Goal: Task Accomplishment & Management: Manage account settings

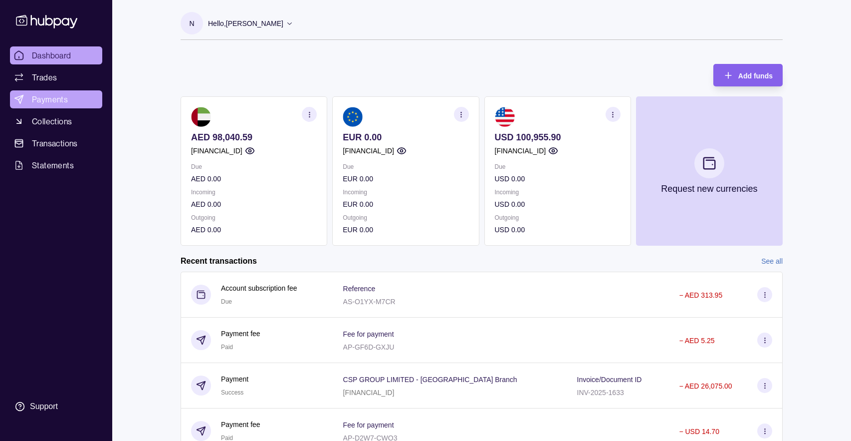
click at [48, 102] on span "Payments" at bounding box center [50, 99] width 36 height 12
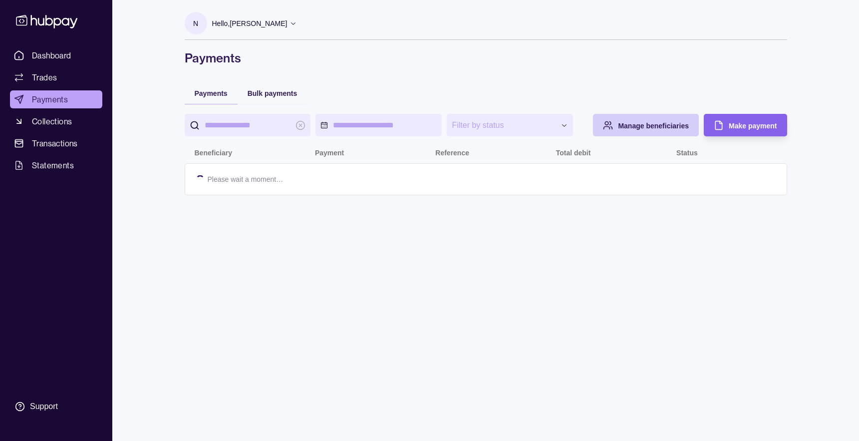
click at [650, 126] on span "Manage beneficiaries" at bounding box center [653, 126] width 71 height 8
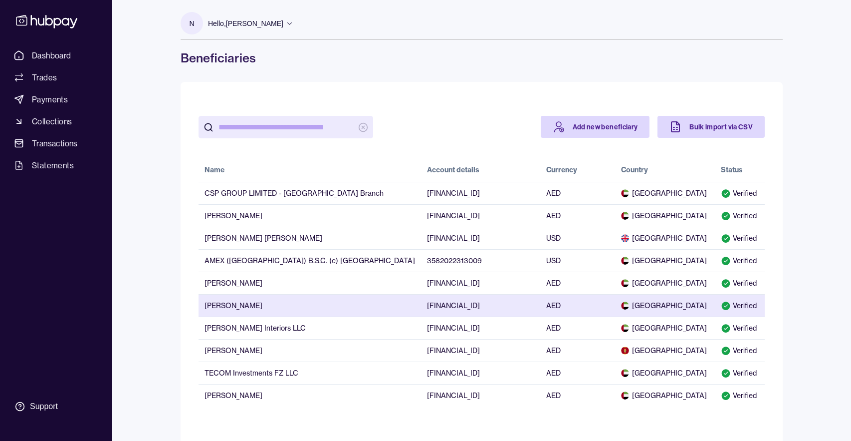
click at [264, 310] on td "[PERSON_NAME]" at bounding box center [310, 305] width 223 height 22
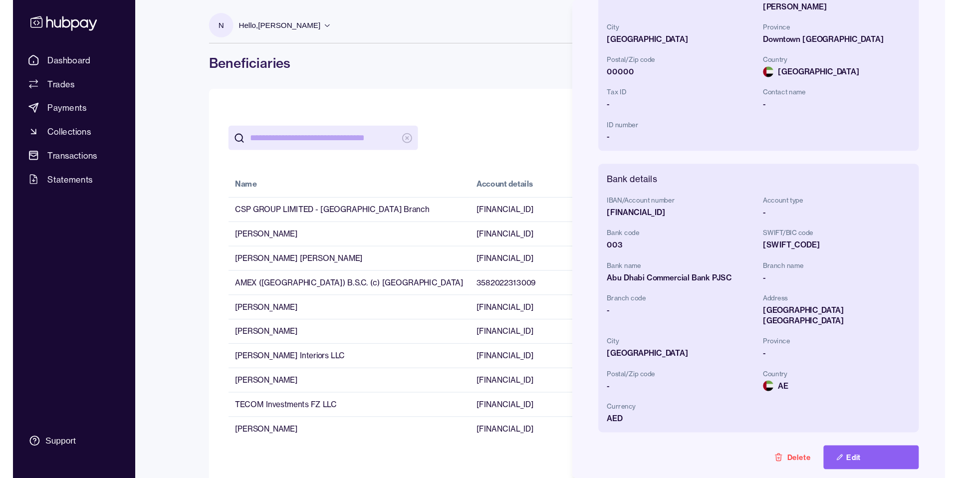
scroll to position [145, 0]
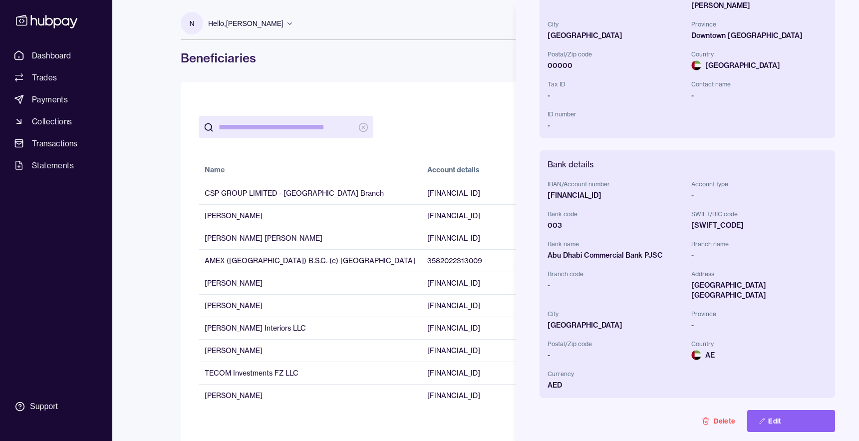
click at [577, 190] on div "[FINANCIAL_ID]" at bounding box center [615, 195] width 136 height 10
copy div "[FINANCIAL_ID]"
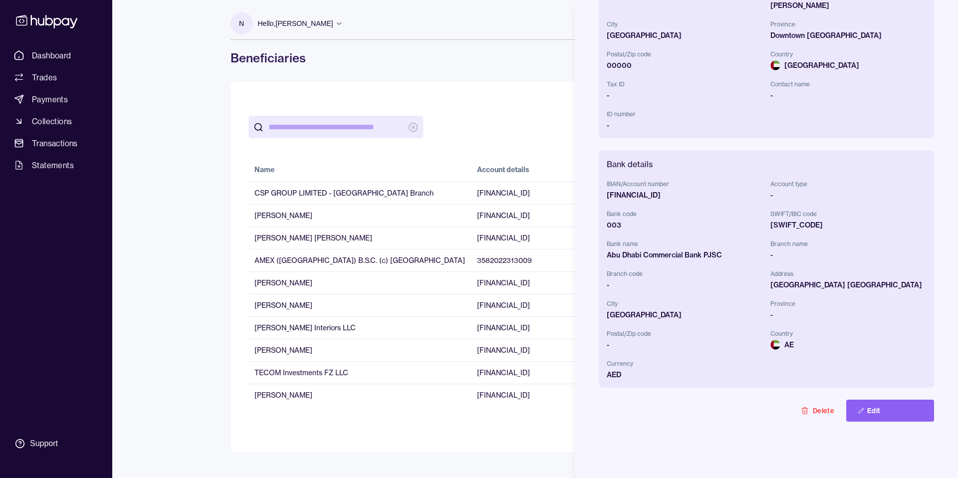
copy div "[FINANCIAL_ID]"
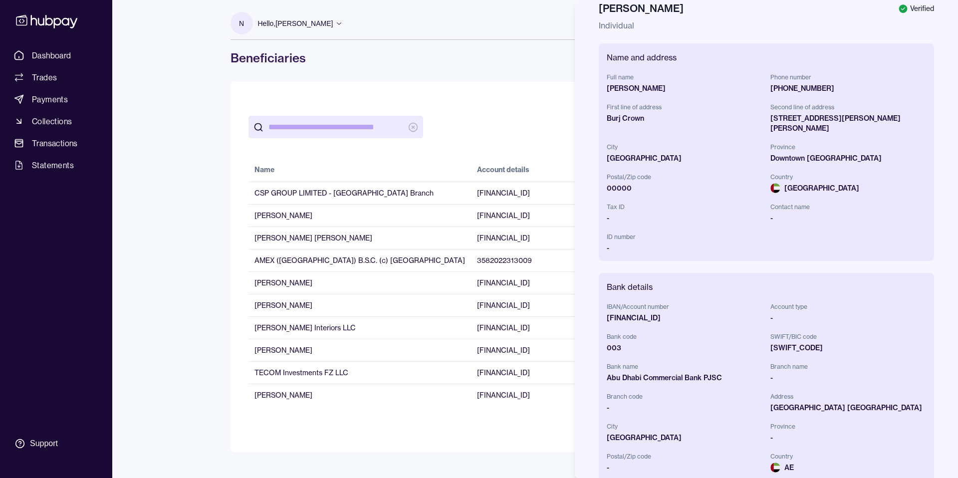
scroll to position [1, 0]
